Goal: Feedback & Contribution: Submit feedback/report problem

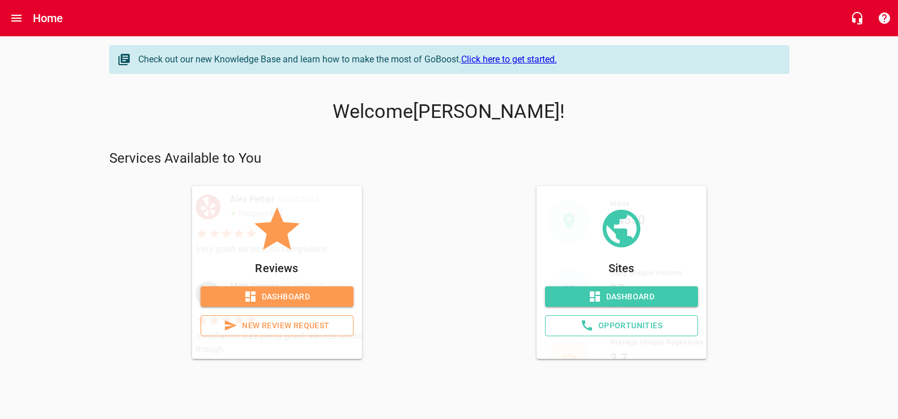
click at [302, 333] on span "New Review Request" at bounding box center [277, 326] width 134 height 14
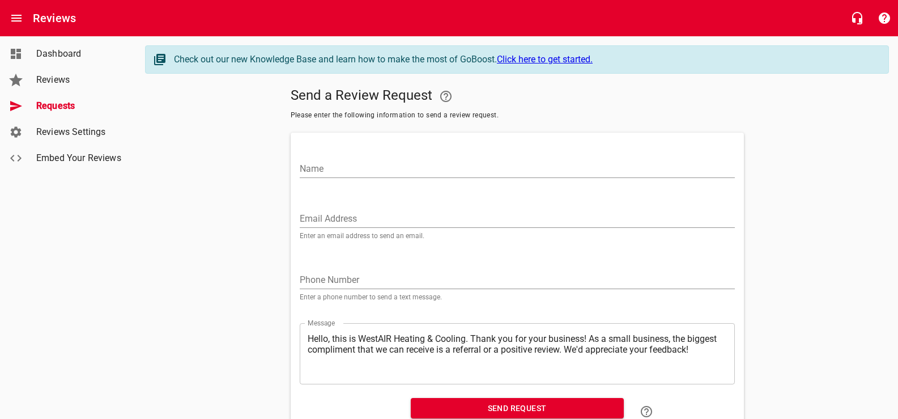
click at [51, 82] on span "Reviews" at bounding box center [79, 80] width 86 height 14
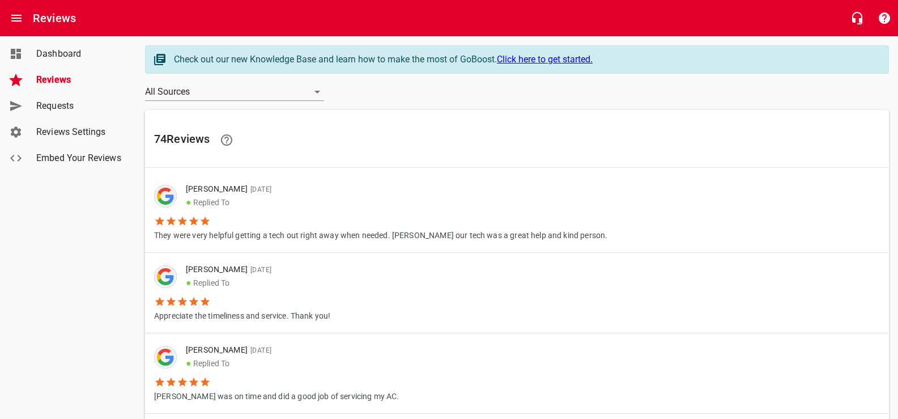
click at [62, 113] on span "Requests" at bounding box center [79, 106] width 86 height 14
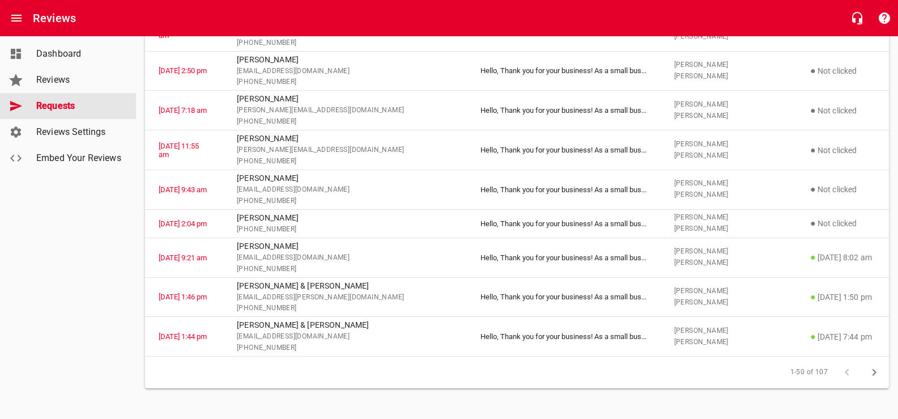
scroll to position [2097, 0]
click at [70, 111] on span "Requests" at bounding box center [79, 106] width 86 height 14
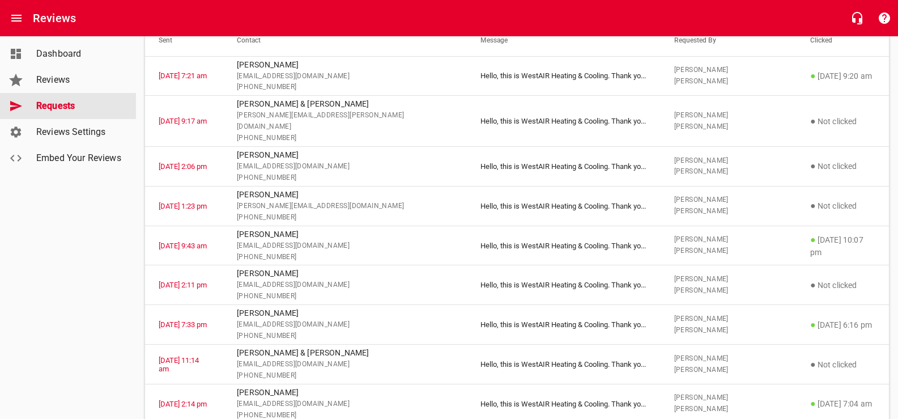
scroll to position [0, 0]
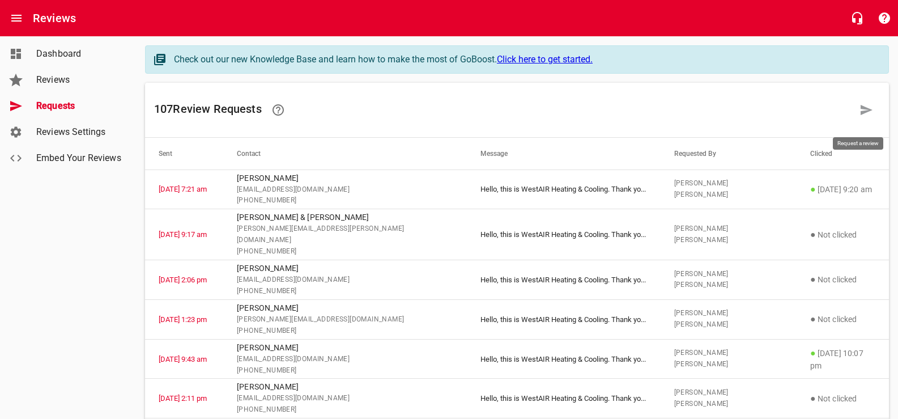
click at [865, 114] on icon at bounding box center [867, 110] width 12 height 10
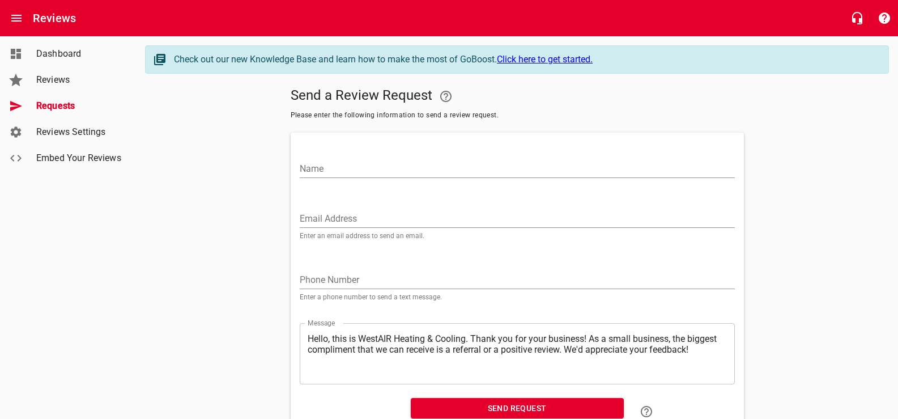
click at [343, 178] on input "Name" at bounding box center [517, 169] width 435 height 18
type input "[PERSON_NAME]"
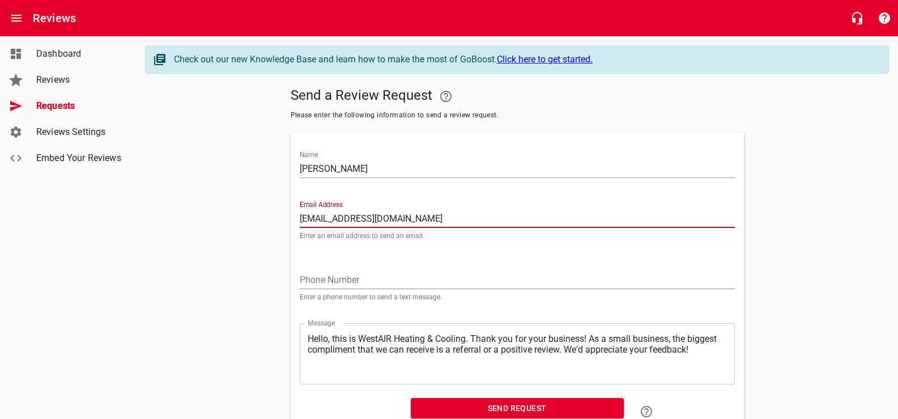
type input "[EMAIL_ADDRESS][DOMAIN_NAME]"
click at [342, 289] on input "tel" at bounding box center [517, 280] width 435 height 18
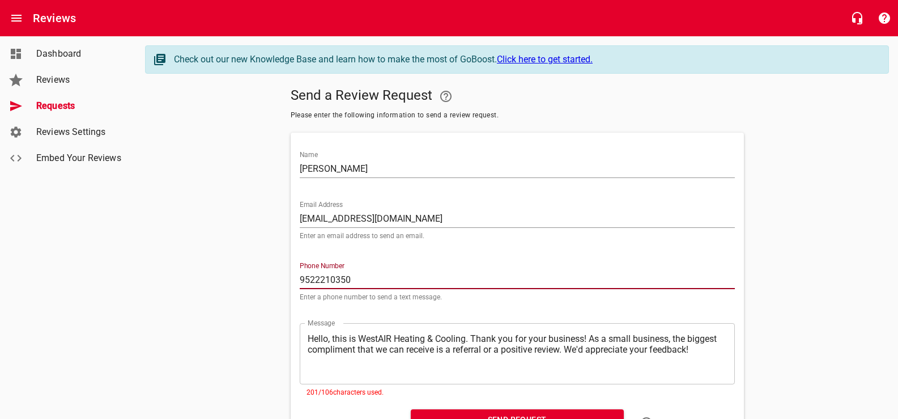
type input "9522210350"
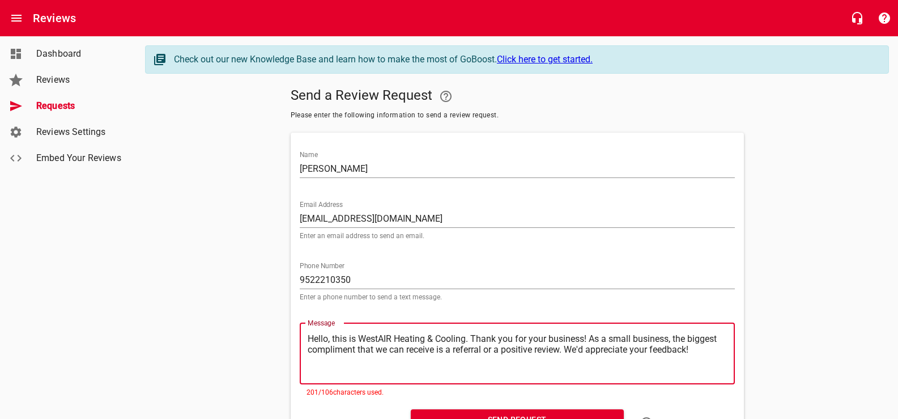
drag, startPoint x: 662, startPoint y: 360, endPoint x: 347, endPoint y: 395, distance: 316.5
click at [347, 384] on div "​ Hello, this is WestAIR Heating & Cooling. Thank you for your business! As a s…" at bounding box center [517, 353] width 435 height 61
type textarea "Hello, this is WestAIR Heating & Cooling. Thank you for your business! We'd app…"
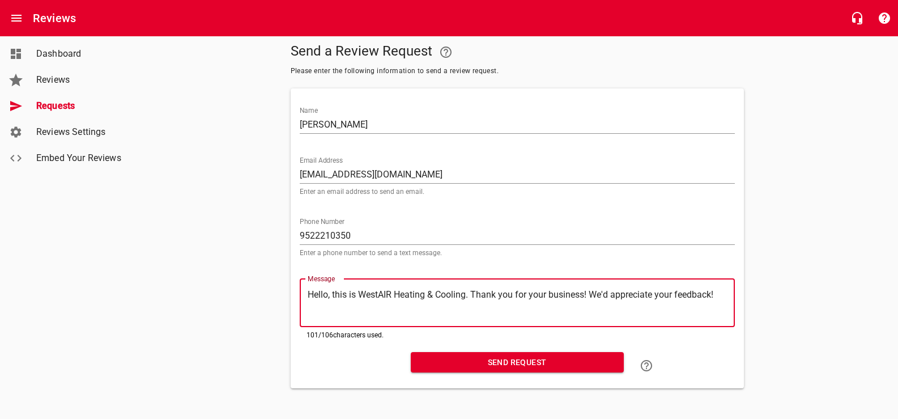
scroll to position [75, 0]
type textarea "Hello, this is WestAIR Heating & Cooling. Thank you for your business! We'd app…"
click at [494, 352] on button "Send Request" at bounding box center [517, 362] width 213 height 21
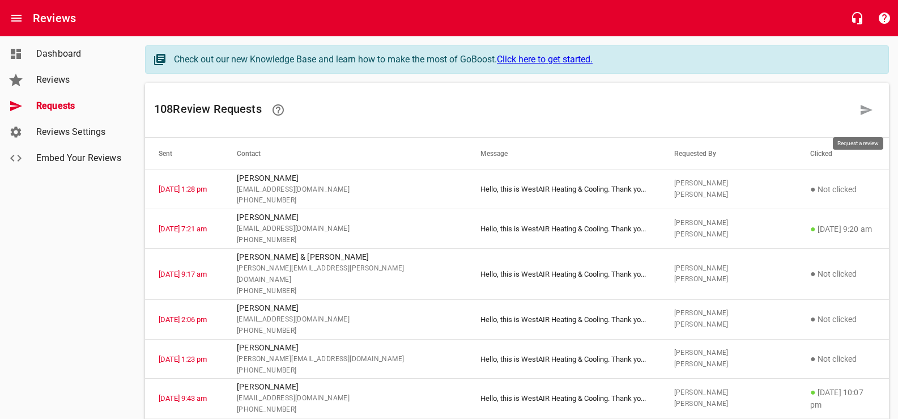
click at [867, 112] on icon at bounding box center [867, 110] width 14 height 14
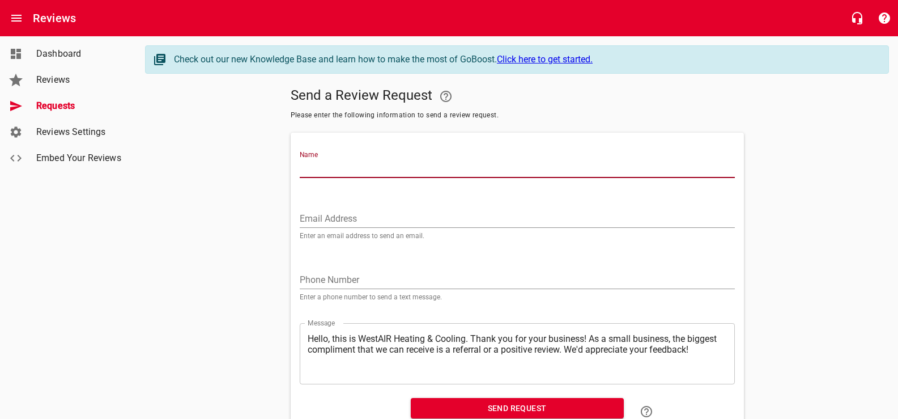
click at [316, 173] on input "Name" at bounding box center [517, 169] width 435 height 18
type input "[PERSON_NAME] & [PERSON_NAME]"
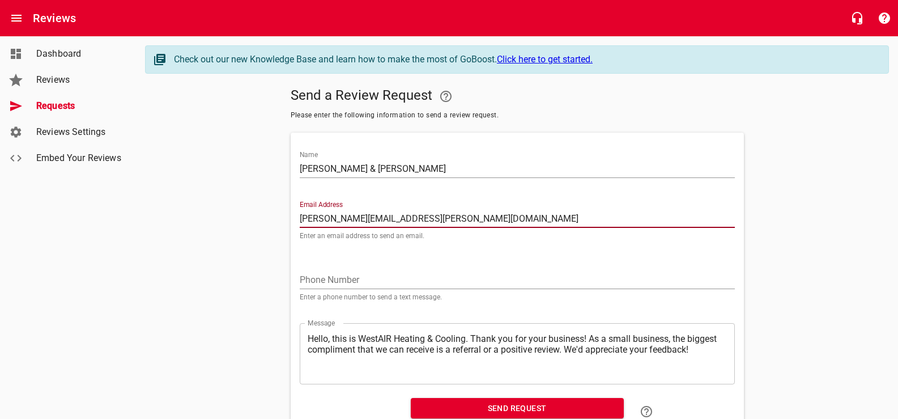
type input "[PERSON_NAME][EMAIL_ADDRESS][PERSON_NAME][DOMAIN_NAME]"
click at [350, 289] on input "tel" at bounding box center [517, 280] width 435 height 18
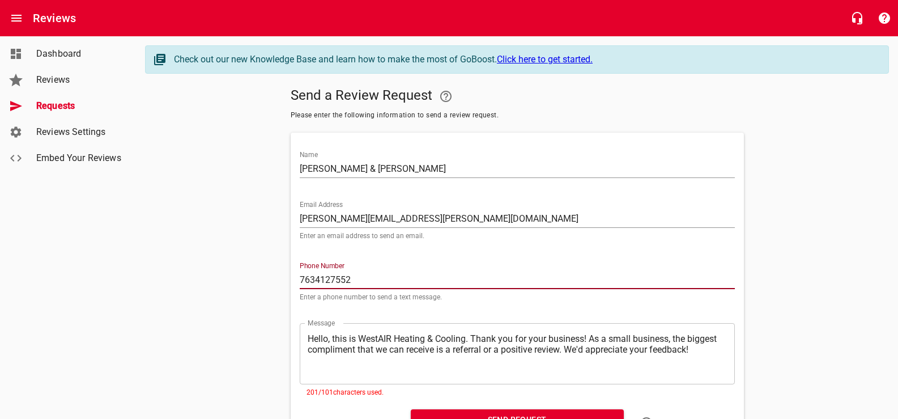
scroll to position [88, 0]
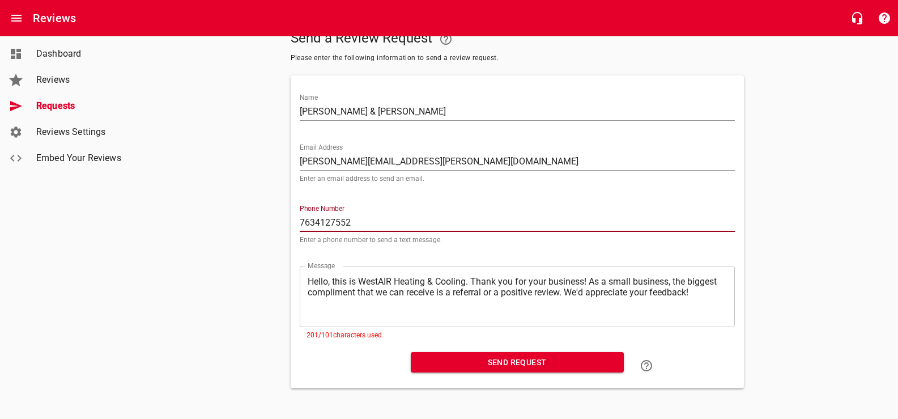
type input "7634127552"
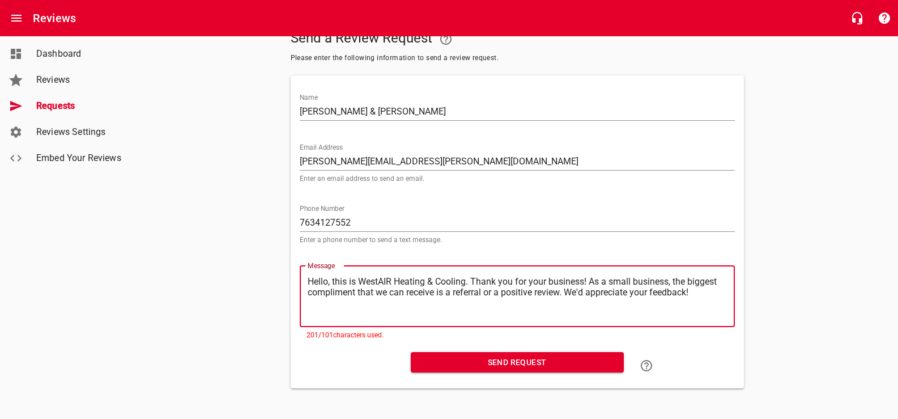
drag, startPoint x: 657, startPoint y: 298, endPoint x: 338, endPoint y: 311, distance: 319.4
click at [345, 308] on div "​ Hello, this is WestAIR Heating & Cooling. Thank you for your business! As a s…" at bounding box center [517, 296] width 435 height 61
type textarea "Hello, this is WestAIR Heating & Cooling. Thank you for your business! We'd app…"
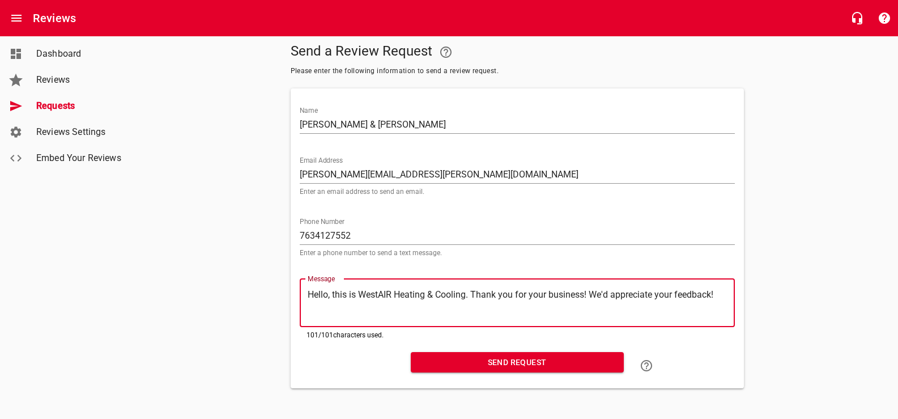
type textarea "Hello, this is WestAIR Heating & Cooling. Thank you for your business! We'd app…"
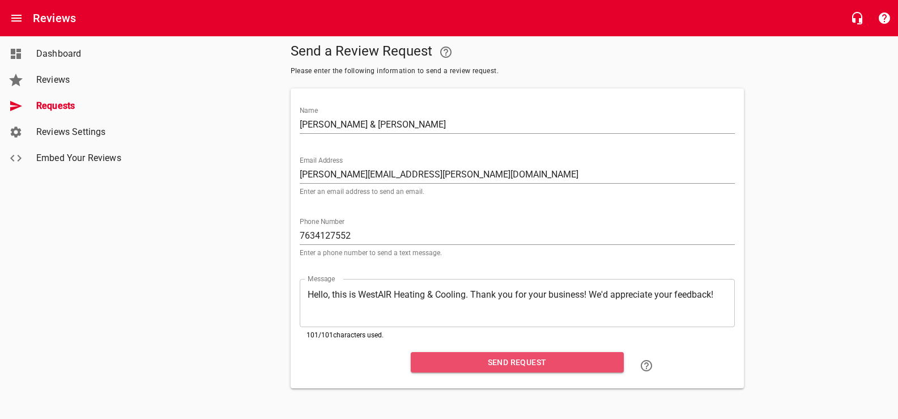
click at [449, 355] on span "Send Request" at bounding box center [517, 362] width 195 height 14
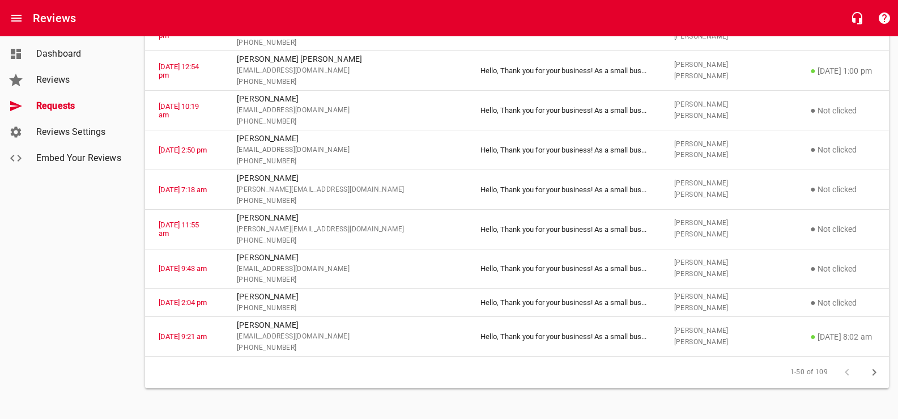
scroll to position [2195, 0]
click at [875, 366] on icon "button" at bounding box center [875, 373] width 14 height 14
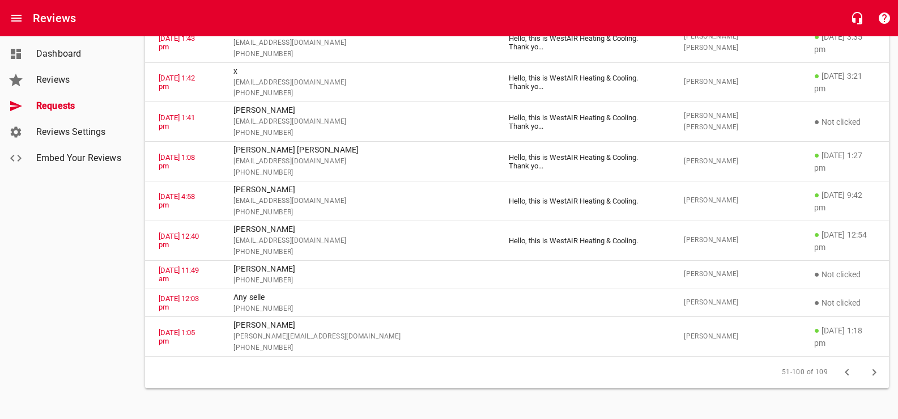
scroll to position [2209, 0]
click at [844, 366] on icon "button" at bounding box center [848, 373] width 14 height 14
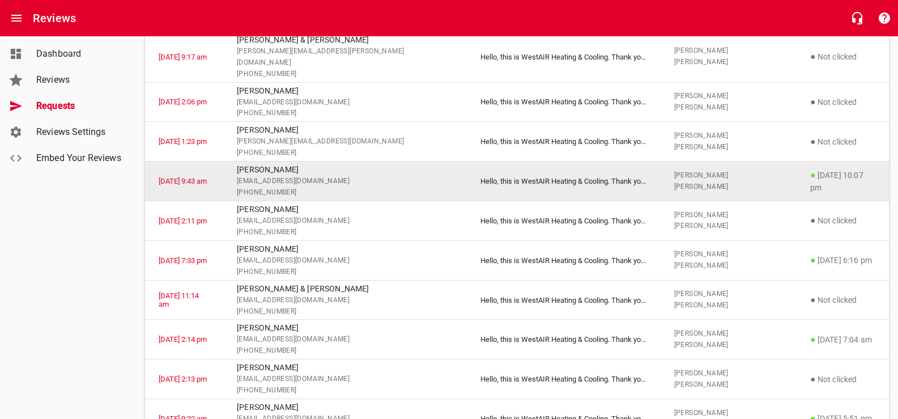
scroll to position [0, 0]
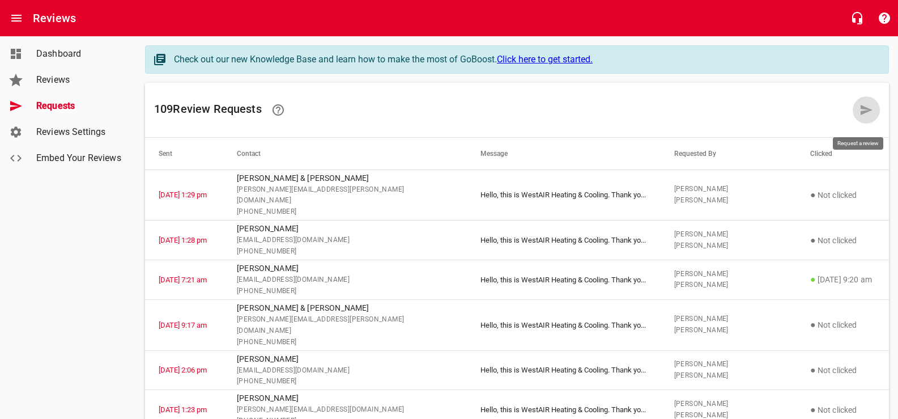
click at [865, 115] on icon at bounding box center [867, 110] width 12 height 10
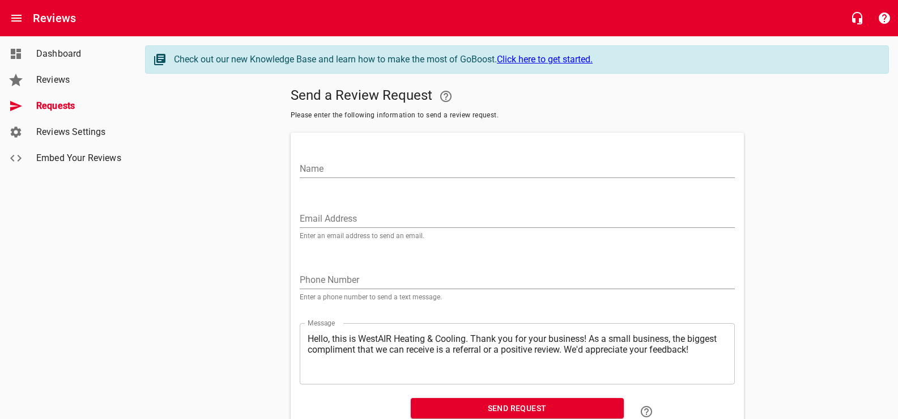
click at [544, 177] on input "Name" at bounding box center [517, 169] width 435 height 18
type input "l"
type input "[PERSON_NAME]"
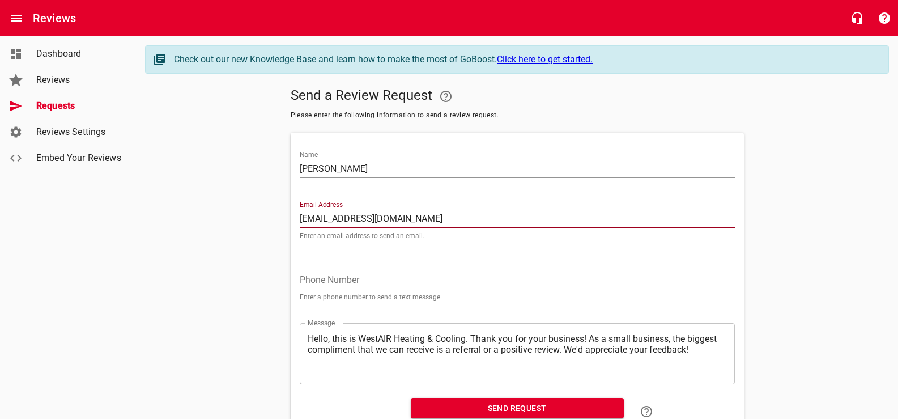
type input "[EMAIL_ADDRESS][DOMAIN_NAME]"
click at [426, 289] on input "tel" at bounding box center [517, 280] width 435 height 18
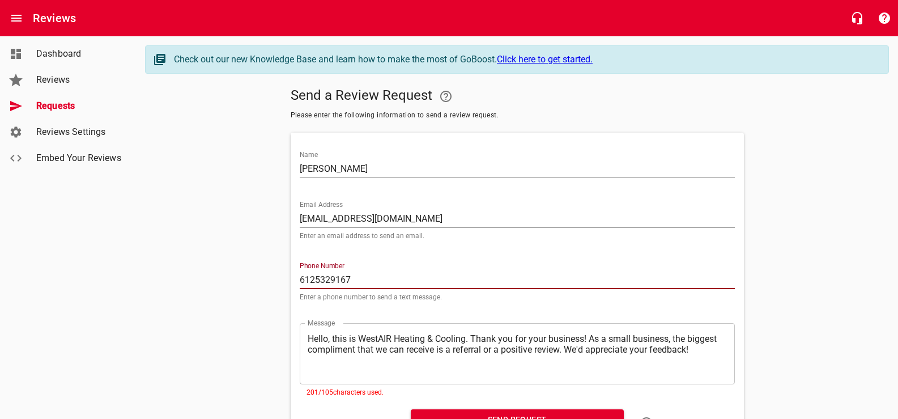
type input "6125329167"
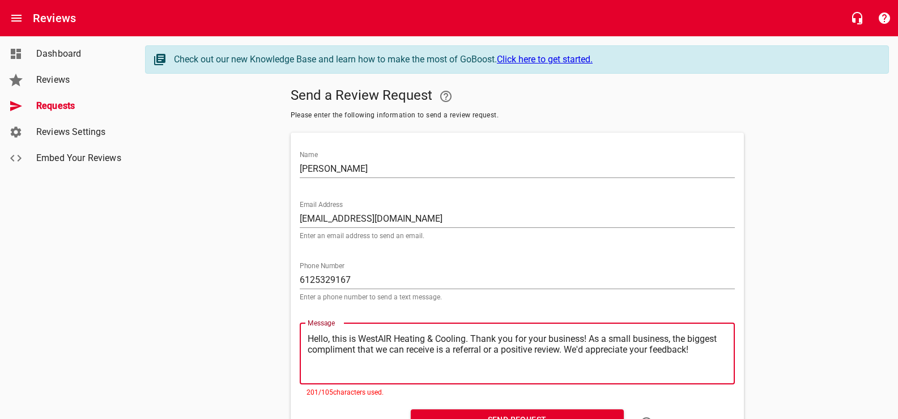
drag, startPoint x: 661, startPoint y: 359, endPoint x: 342, endPoint y: 389, distance: 321.1
click at [342, 374] on textarea "Hello, this is WestAIR Heating & Cooling. Thank you for your business! As a sma…" at bounding box center [517, 353] width 419 height 40
type textarea "Hello, this is WestAIR Heating & Cooling. Thank you for your business! We'd app…"
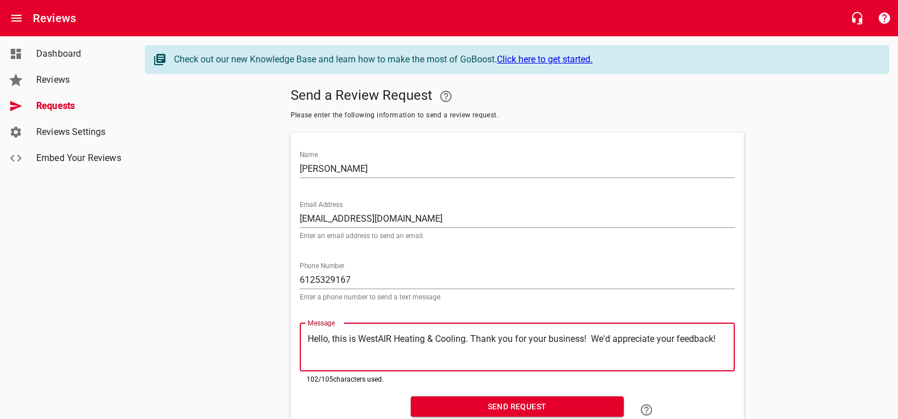
scroll to position [75, 0]
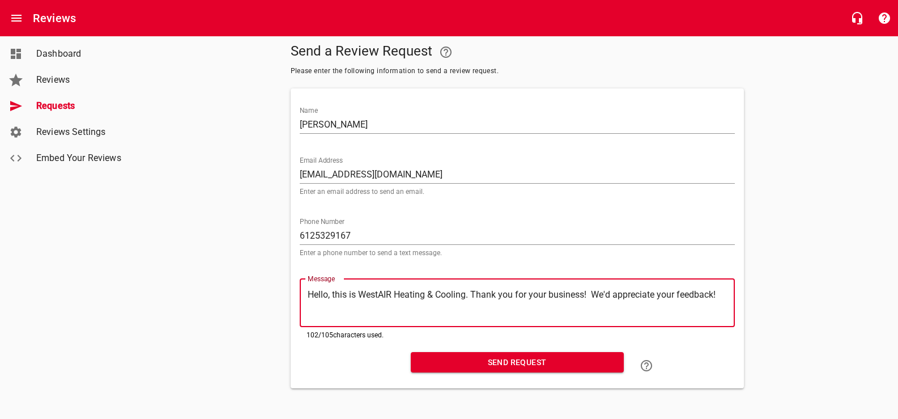
type textarea "Hello, this is WestAIR Heating & Cooling. Thank you for your business! We'd app…"
click at [466, 355] on span "Send Request" at bounding box center [517, 362] width 195 height 14
